Goal: Find specific page/section

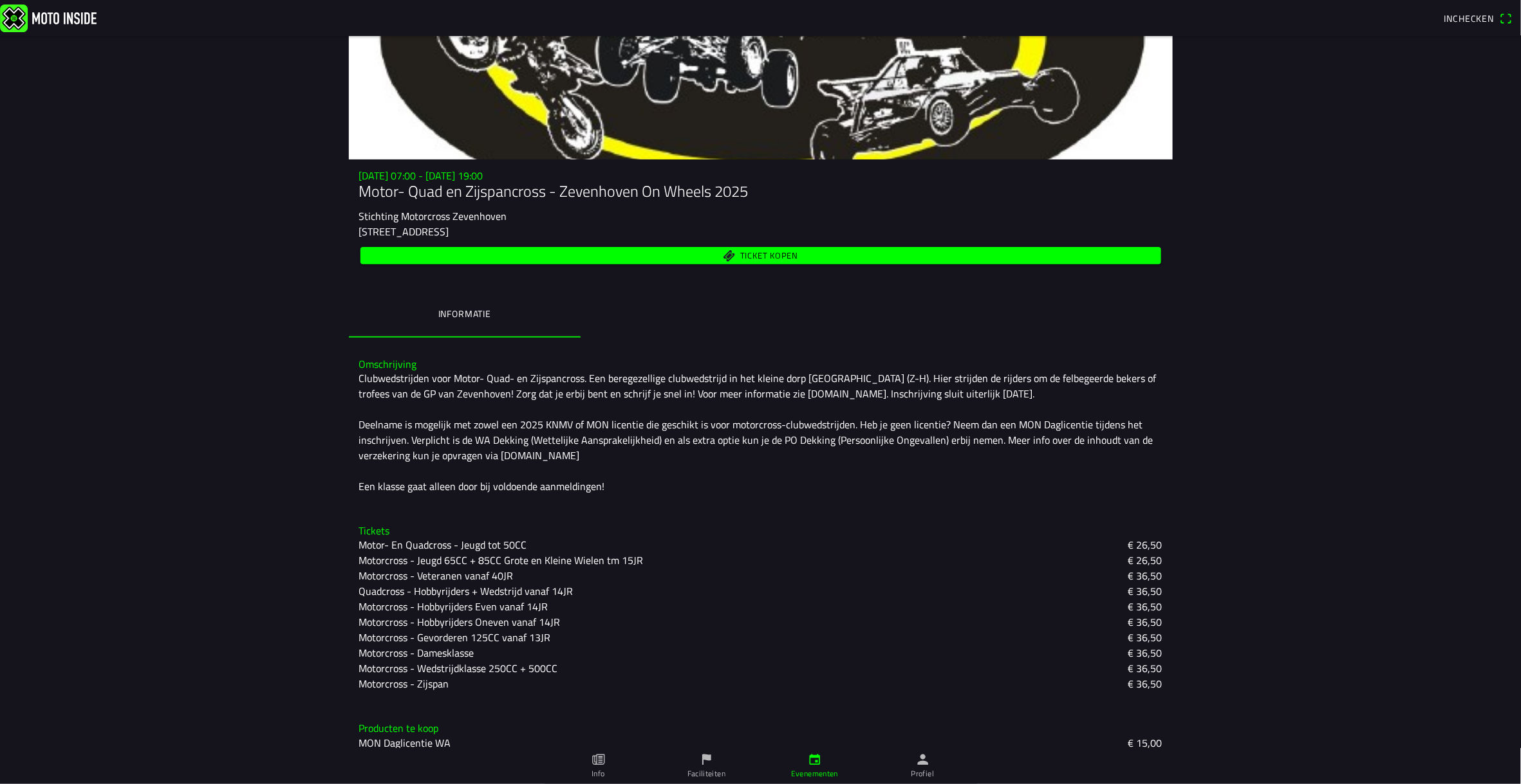
scroll to position [139, 0]
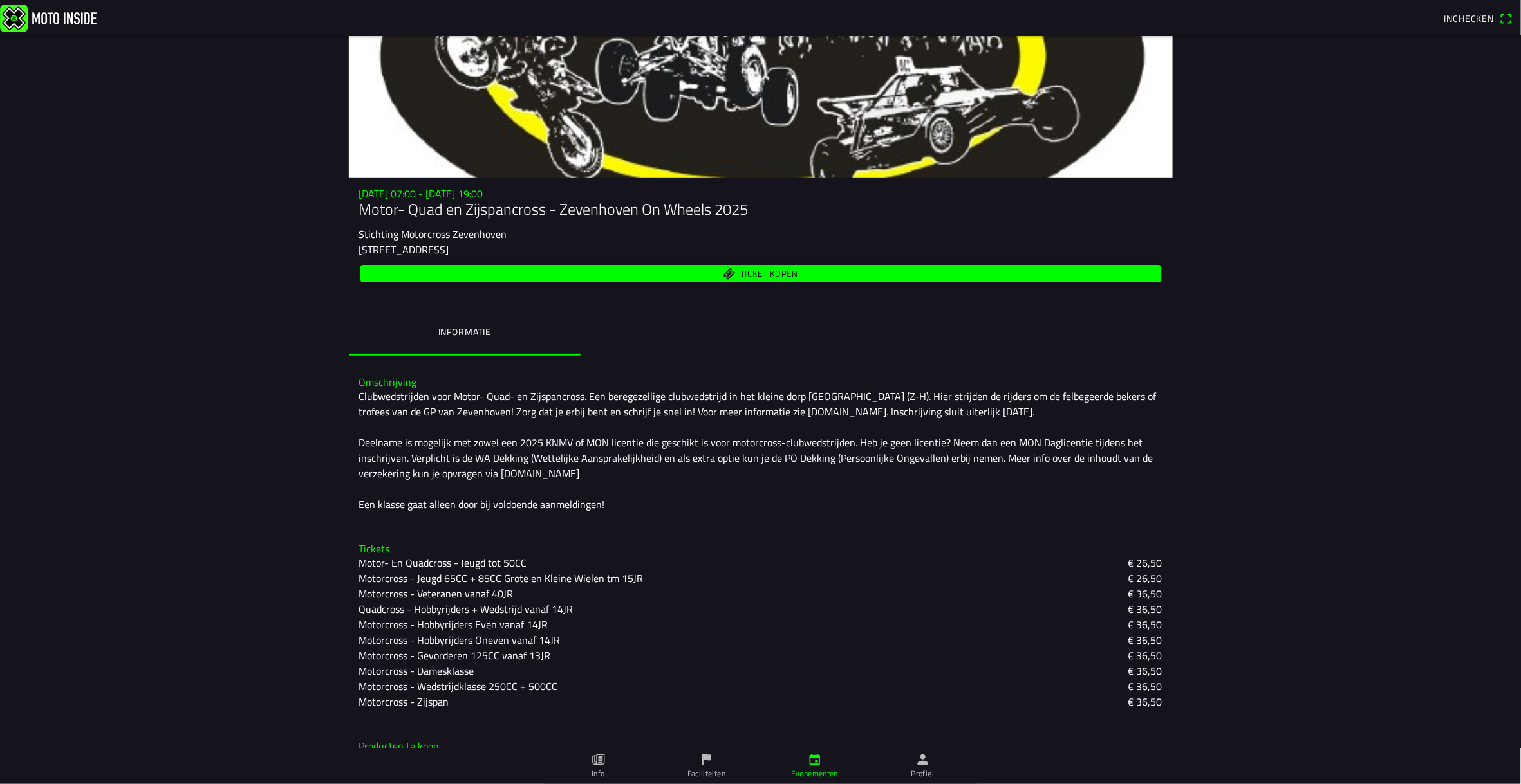
scroll to position [75, 0]
